Goal: Task Accomplishment & Management: Use online tool/utility

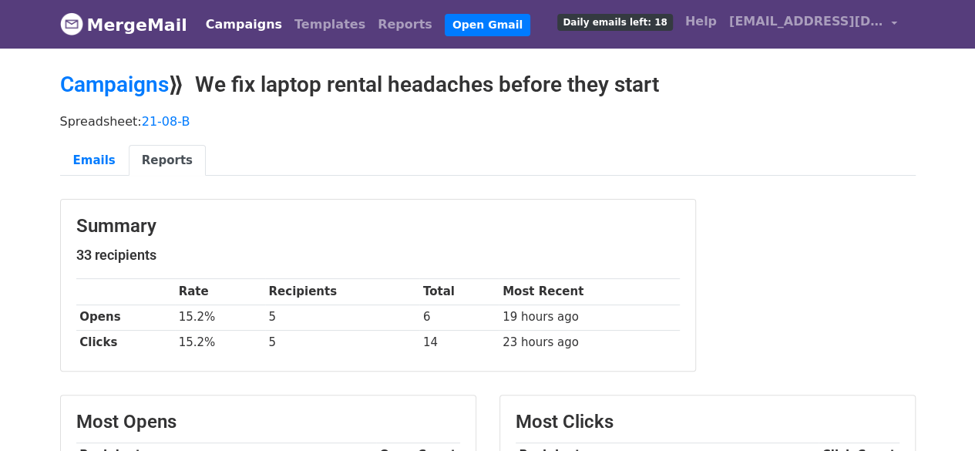
click at [213, 19] on link "Campaigns" at bounding box center [244, 24] width 89 height 31
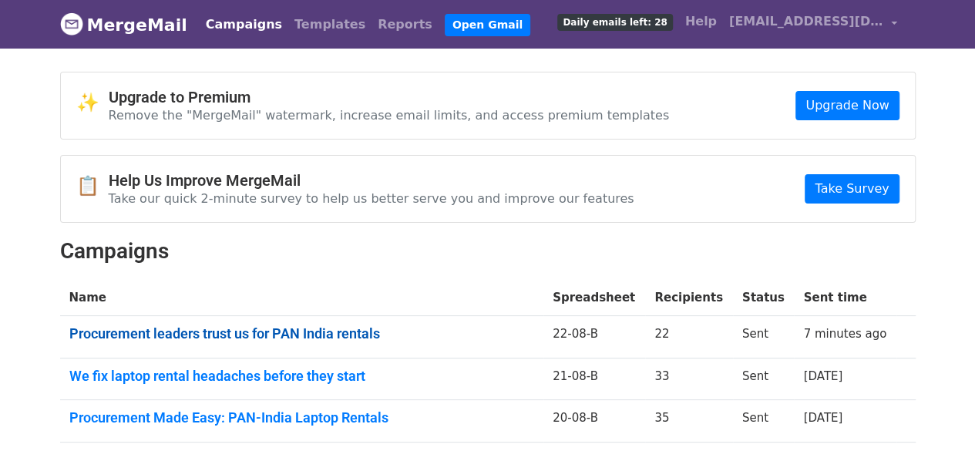
click at [361, 331] on link "Procurement leaders trust us for PAN India rentals" at bounding box center [301, 333] width 465 height 17
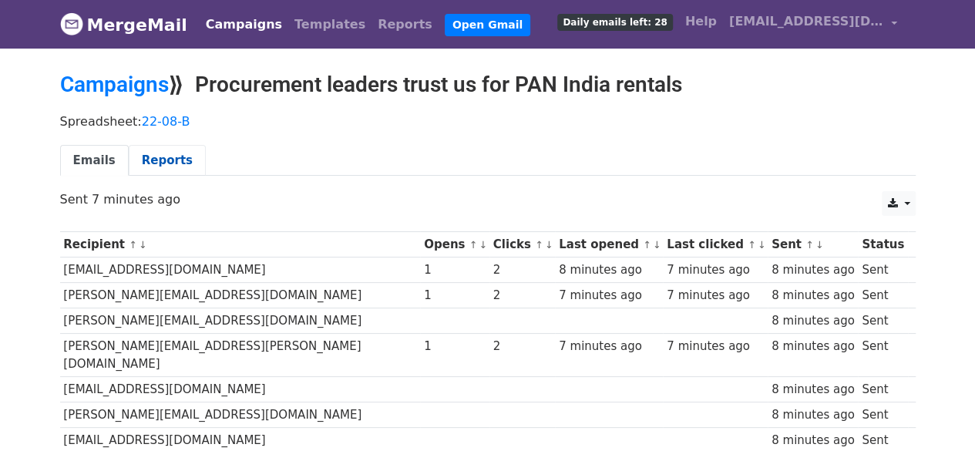
click at [136, 164] on link "Reports" at bounding box center [167, 161] width 77 height 32
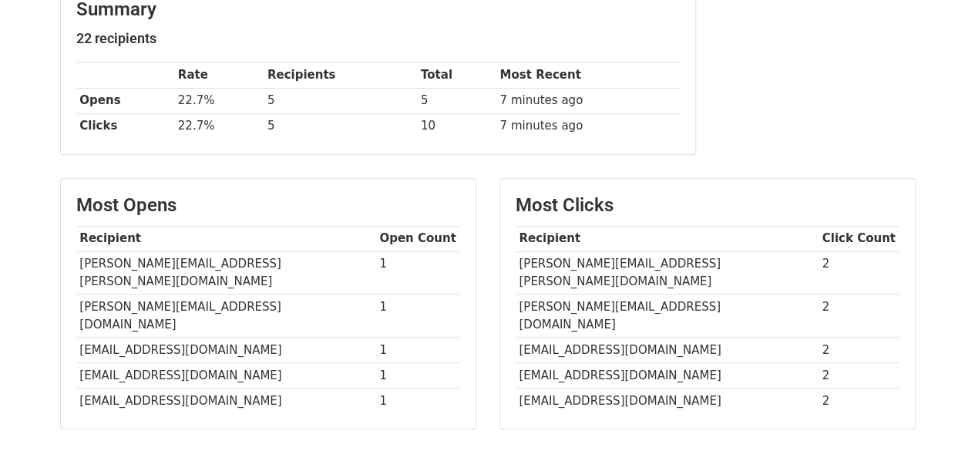
scroll to position [217, 0]
click at [534, 226] on th "Recipient" at bounding box center [667, 237] width 303 height 25
click at [553, 254] on td "[PERSON_NAME][EMAIL_ADDRESS][PERSON_NAME][DOMAIN_NAME]" at bounding box center [667, 271] width 303 height 43
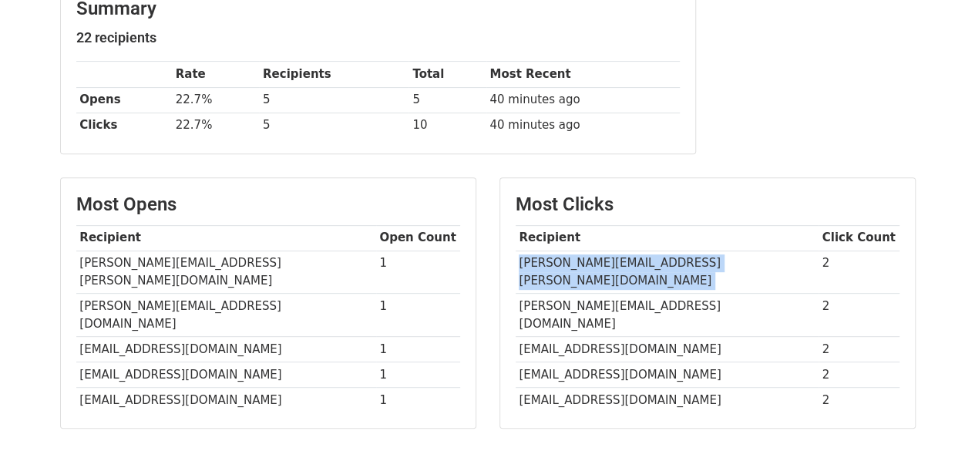
click at [553, 254] on td "[PERSON_NAME][EMAIL_ADDRESS][PERSON_NAME][DOMAIN_NAME]" at bounding box center [667, 271] width 303 height 43
copy tr "[PERSON_NAME][EMAIL_ADDRESS][PERSON_NAME][DOMAIN_NAME]"
